Goal: Navigation & Orientation: Go to known website

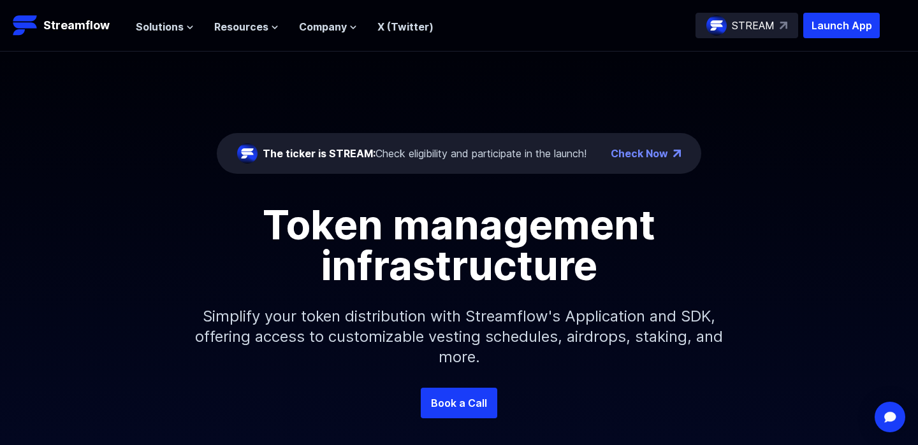
click at [640, 153] on link "Check Now" at bounding box center [638, 153] width 57 height 15
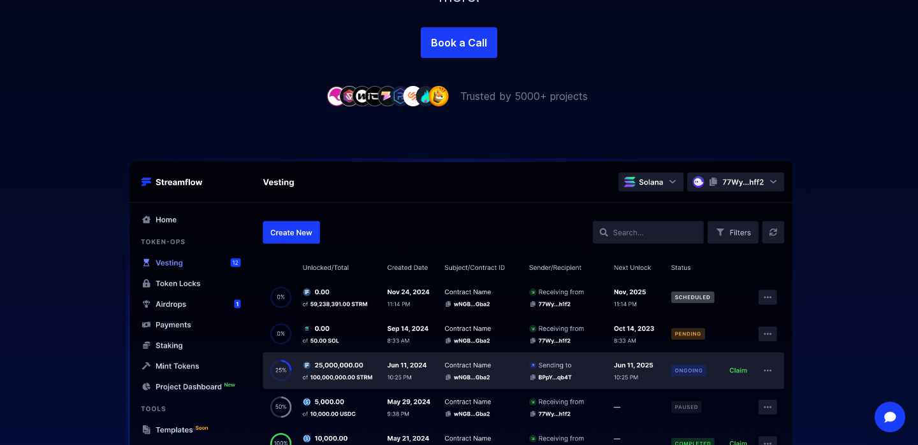
scroll to position [384, 0]
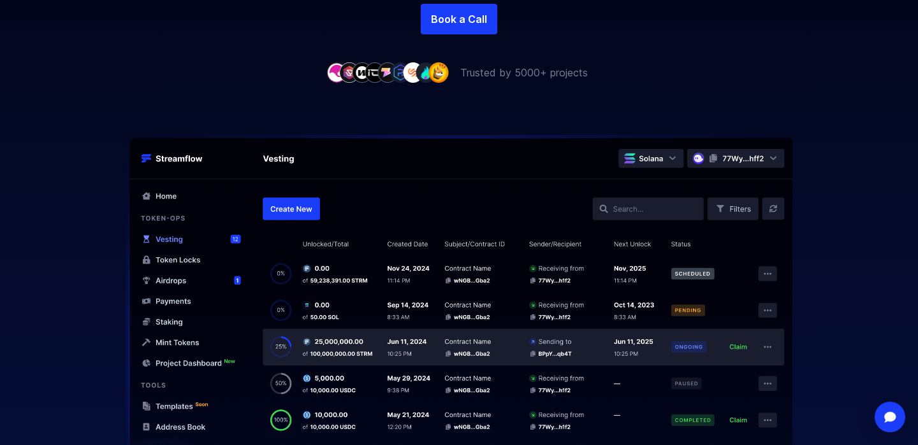
click at [185, 260] on img at bounding box center [459, 299] width 816 height 329
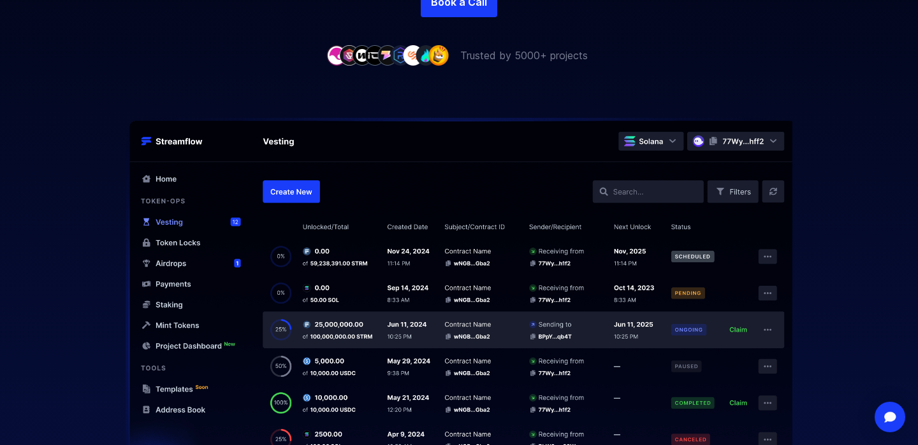
scroll to position [405, 0]
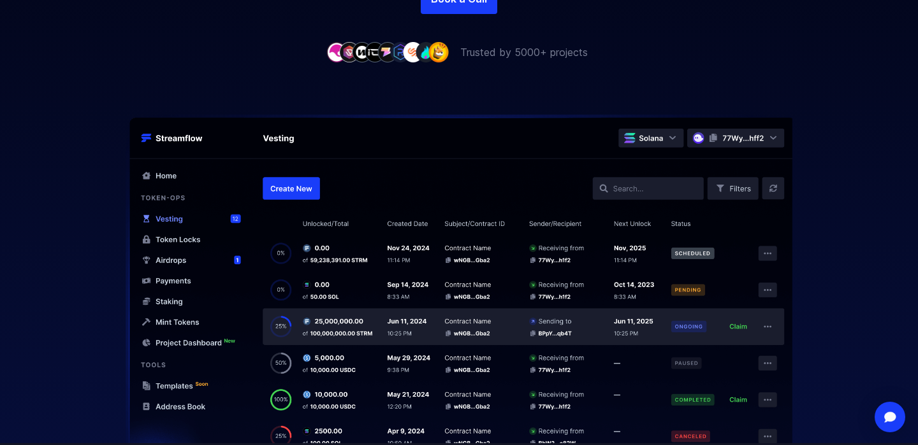
click at [293, 188] on img at bounding box center [459, 279] width 816 height 329
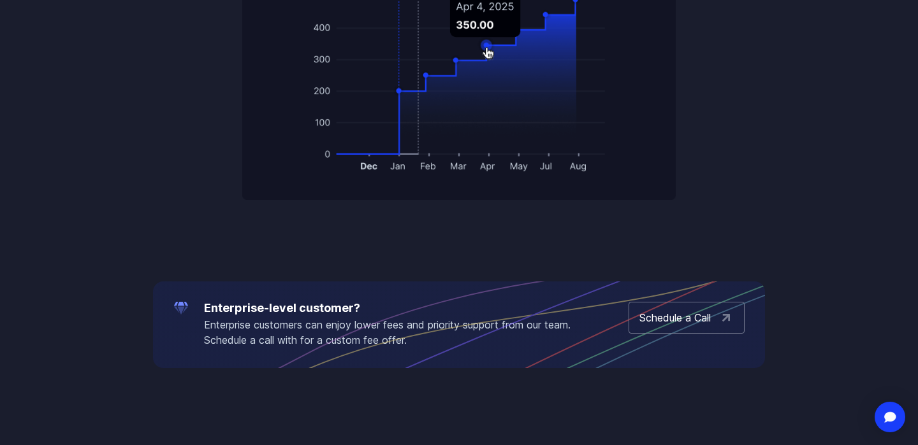
scroll to position [2381, 0]
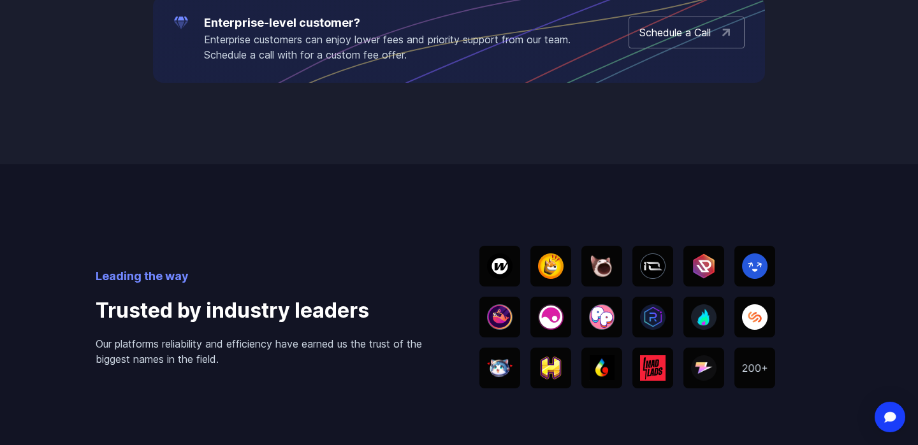
click at [547, 256] on img at bounding box center [550, 266] width 25 height 25
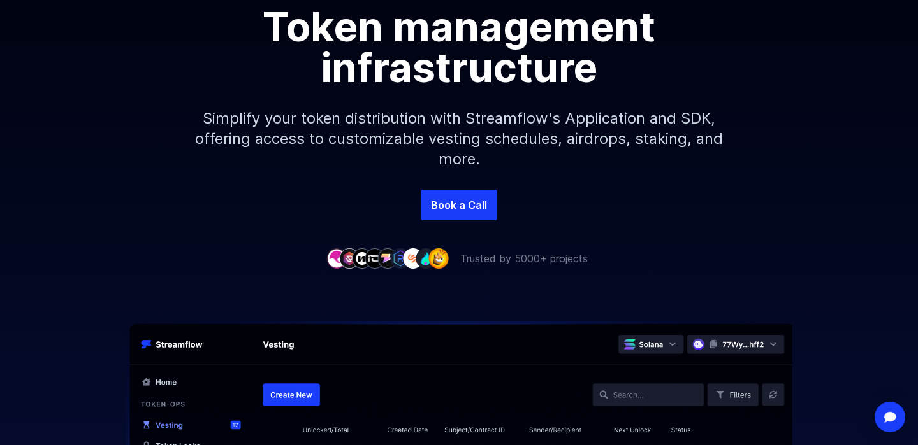
scroll to position [0, 0]
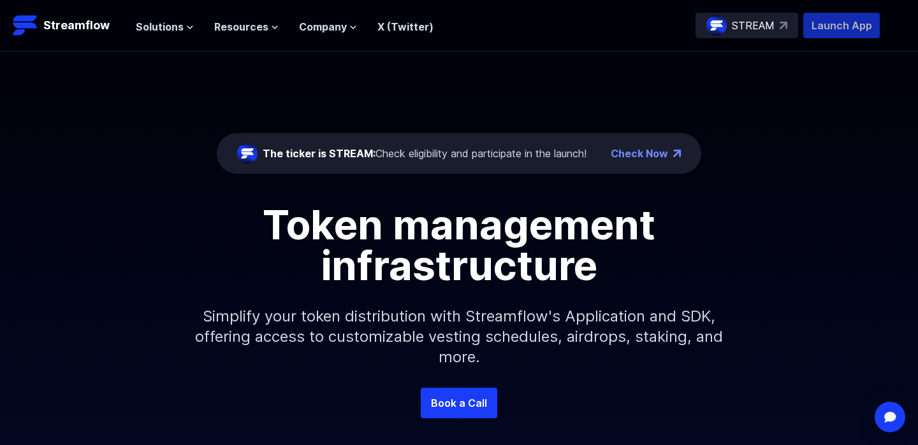
click at [821, 28] on p "Launch App" at bounding box center [841, 25] width 76 height 25
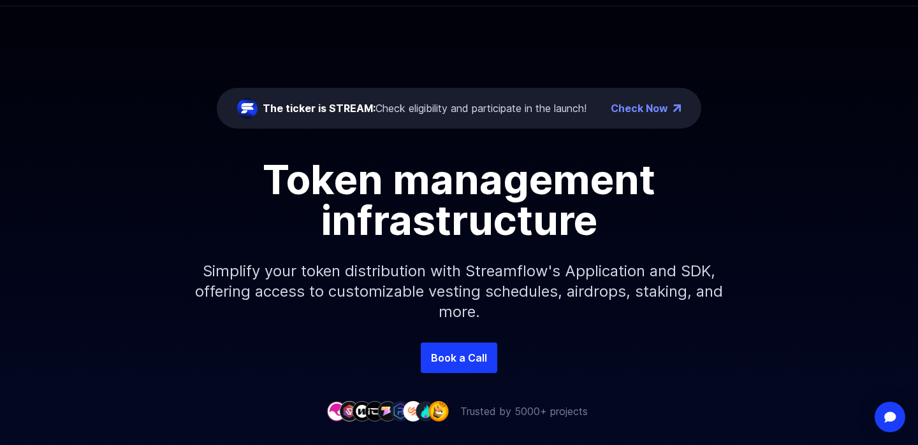
scroll to position [44, 0]
